Goal: Task Accomplishment & Management: Use online tool/utility

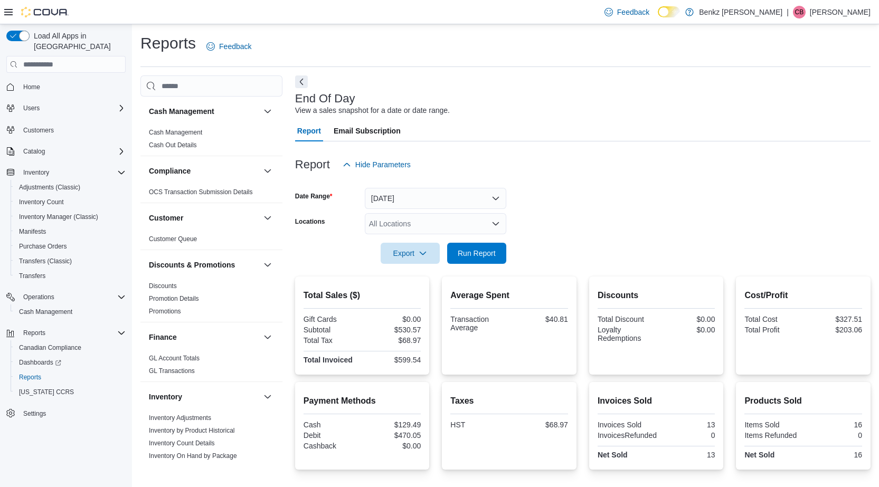
scroll to position [71, 0]
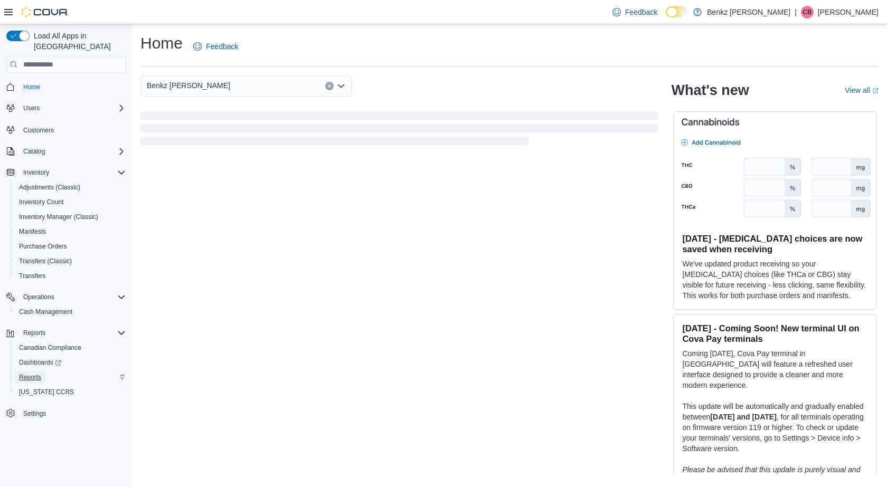
click at [43, 371] on link "Reports" at bounding box center [30, 377] width 31 height 13
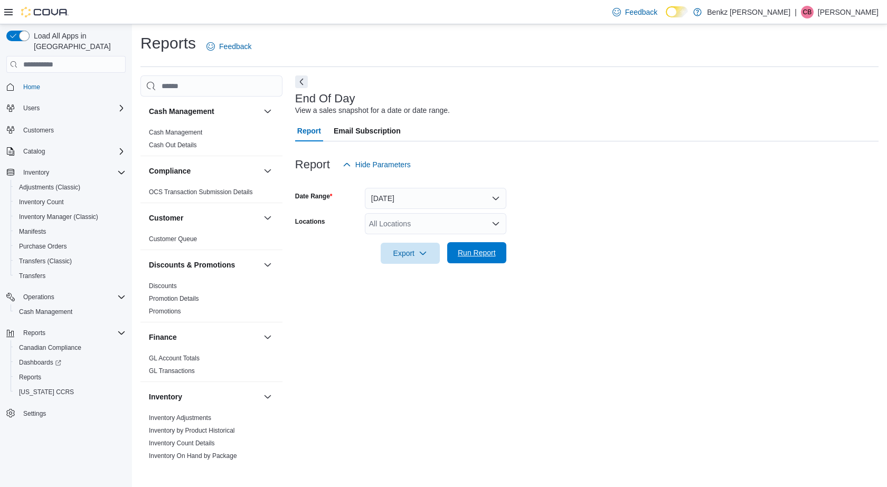
click at [480, 253] on span "Run Report" at bounding box center [477, 253] width 38 height 11
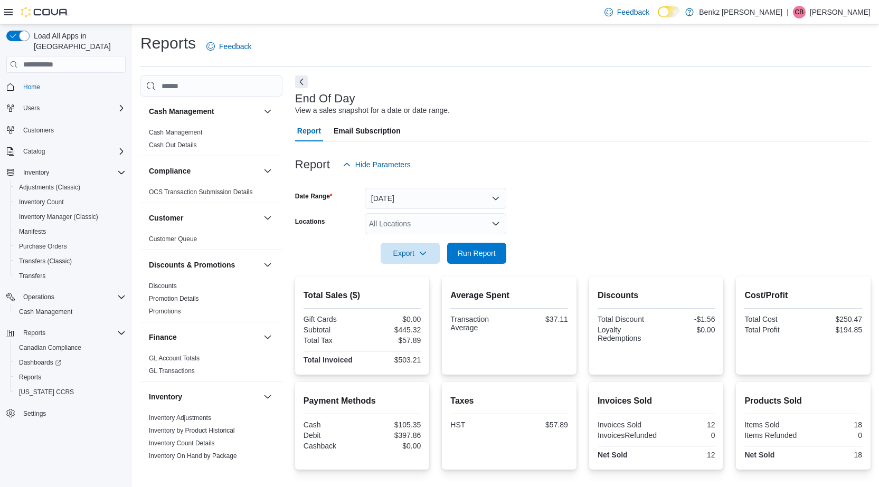
scroll to position [71, 0]
